Goal: Find contact information: Find contact information

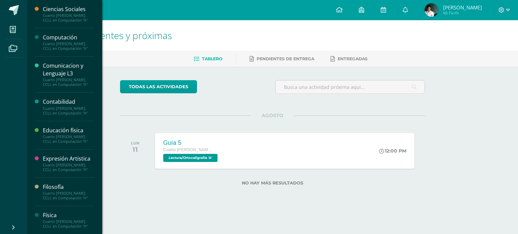
click at [55, 19] on div "Cuarto [PERSON_NAME]. CCLL en Computación "A"" at bounding box center [68, 17] width 51 height 9
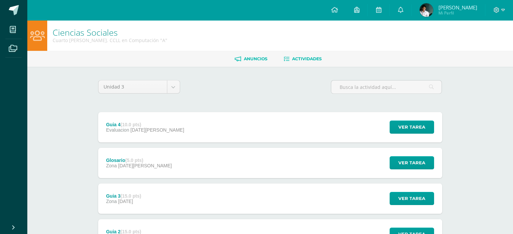
click at [246, 60] on span "Anuncios" at bounding box center [256, 58] width 24 height 5
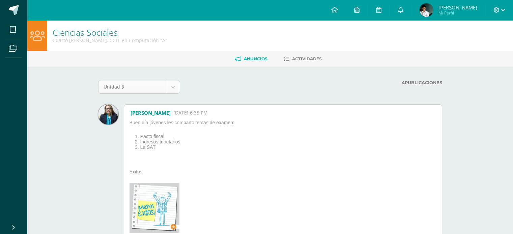
click at [118, 84] on body "Mis cursos Archivos Cerrar panel Ciencias Sociales Cuarto Bach. CCLL en Computa…" at bounding box center [256, 159] width 513 height 319
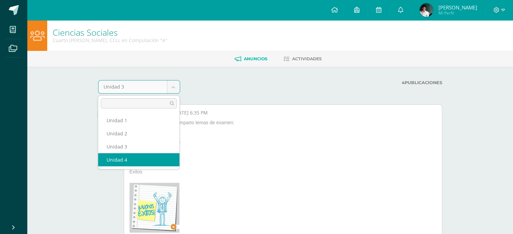
select select "Unidad 4"
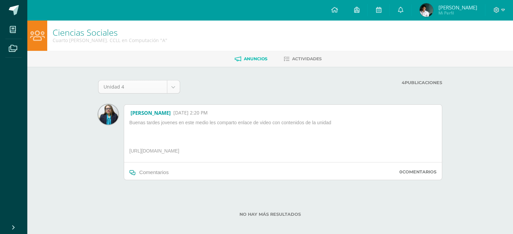
click at [171, 89] on body "Mis cursos Archivos Cerrar panel Ciencias Sociales Cuarto Bach. CCLL en Computa…" at bounding box center [256, 119] width 513 height 239
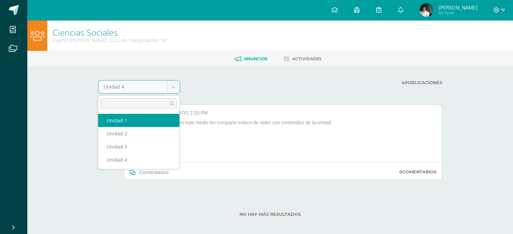
select select "Unidad 1"
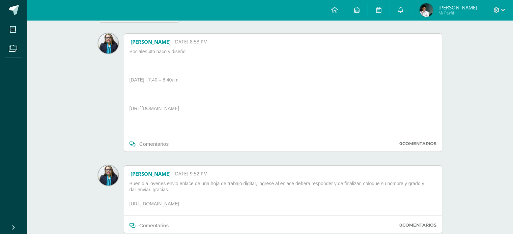
scroll to position [61, 0]
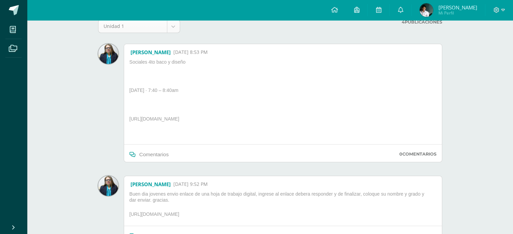
click at [148, 30] on body "Mis cursos Archivos Cerrar panel Ciencias Sociales Cuarto Bach. CCLL en Computa…" at bounding box center [256, 120] width 513 height 363
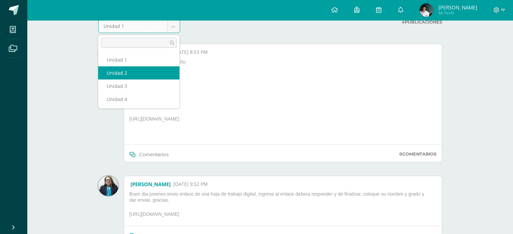
select select "Unidad 2"
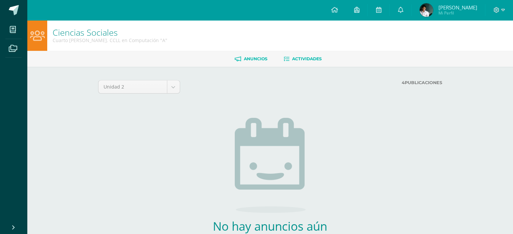
drag, startPoint x: 310, startPoint y: 50, endPoint x: 309, endPoint y: 55, distance: 5.2
click at [310, 51] on div "Ciencias Sociales Cuarto Bach. CCLL en Computación "A" Anuncios Actividades Uni…" at bounding box center [270, 151] width 486 height 262
click at [309, 55] on link "Actividades" at bounding box center [302, 59] width 38 height 11
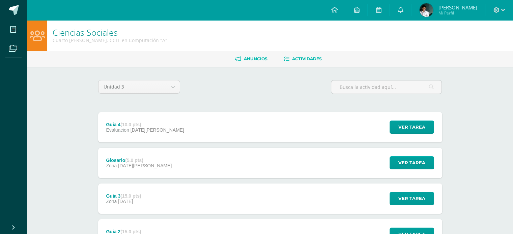
click at [246, 55] on link "Anuncios" at bounding box center [251, 59] width 33 height 11
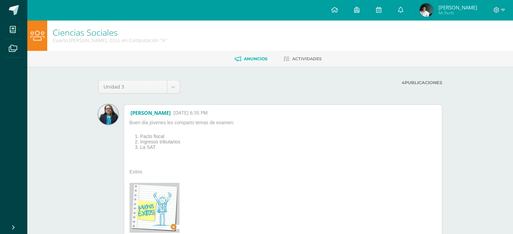
click at [142, 113] on link "[PERSON_NAME]" at bounding box center [150, 113] width 40 height 7
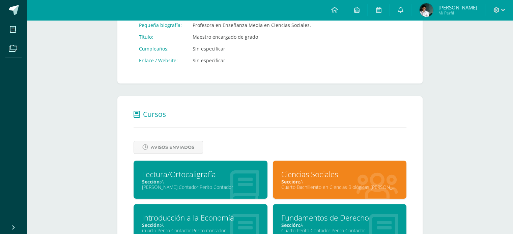
scroll to position [67, 0]
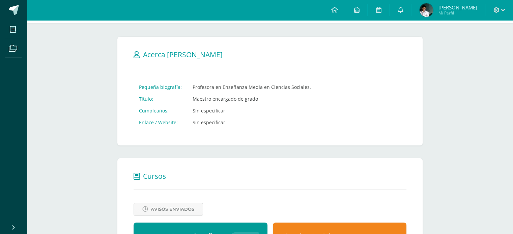
click at [220, 123] on td "Sin especificar" at bounding box center [251, 123] width 129 height 12
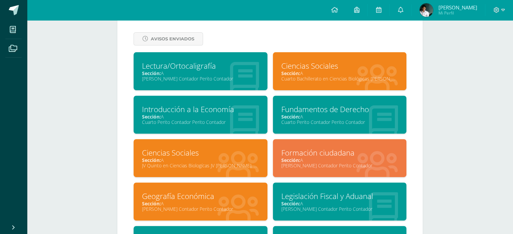
scroll to position [236, 0]
